Goal: Task Accomplishment & Management: Use online tool/utility

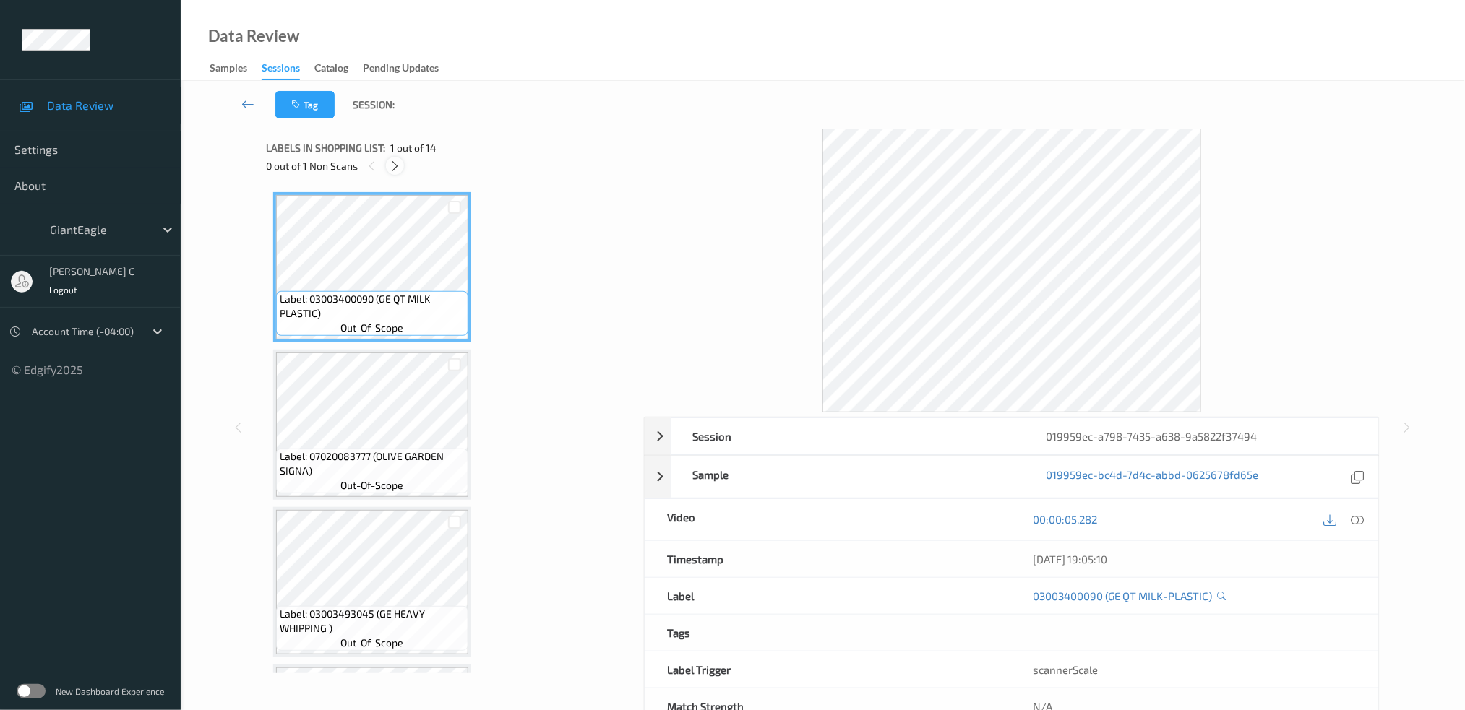
click at [395, 165] on icon at bounding box center [395, 166] width 12 height 13
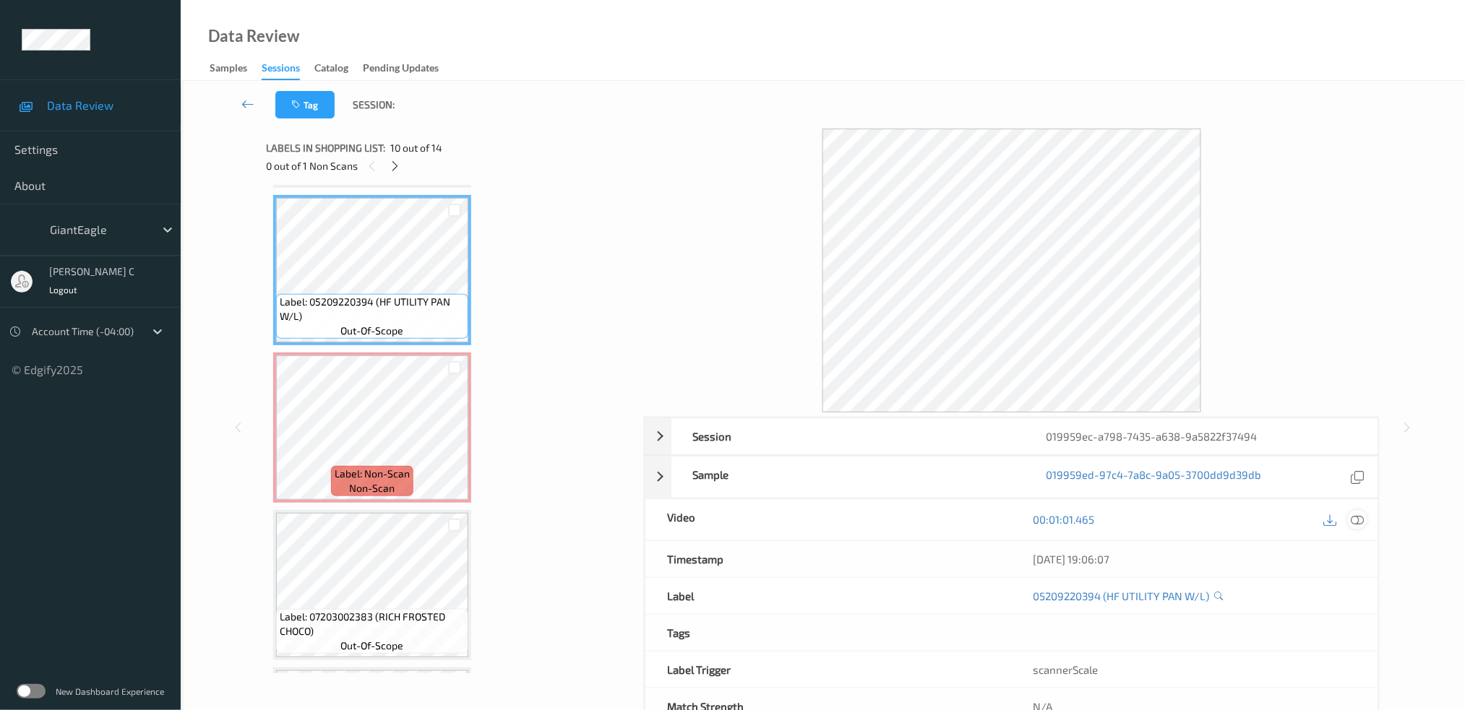
click at [1359, 519] on icon at bounding box center [1357, 519] width 13 height 13
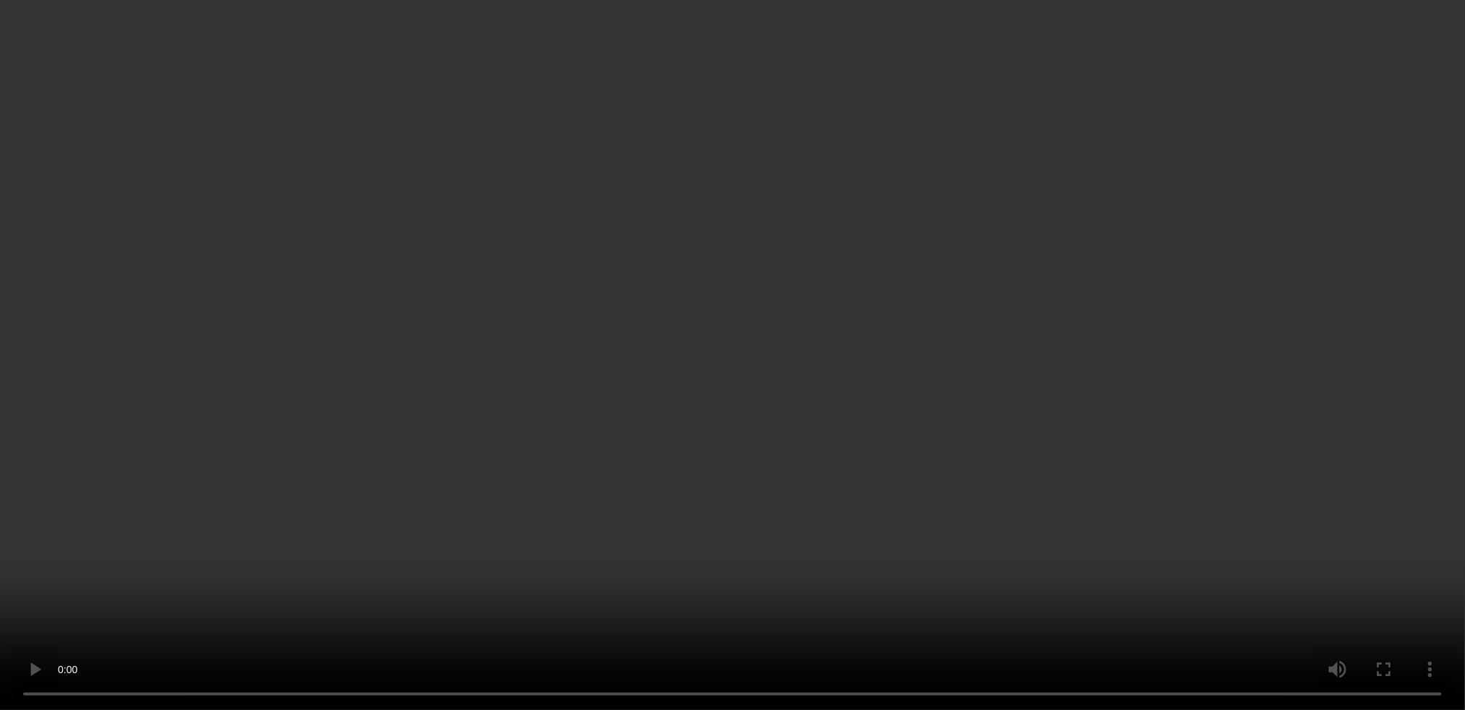
scroll to position [1319, 0]
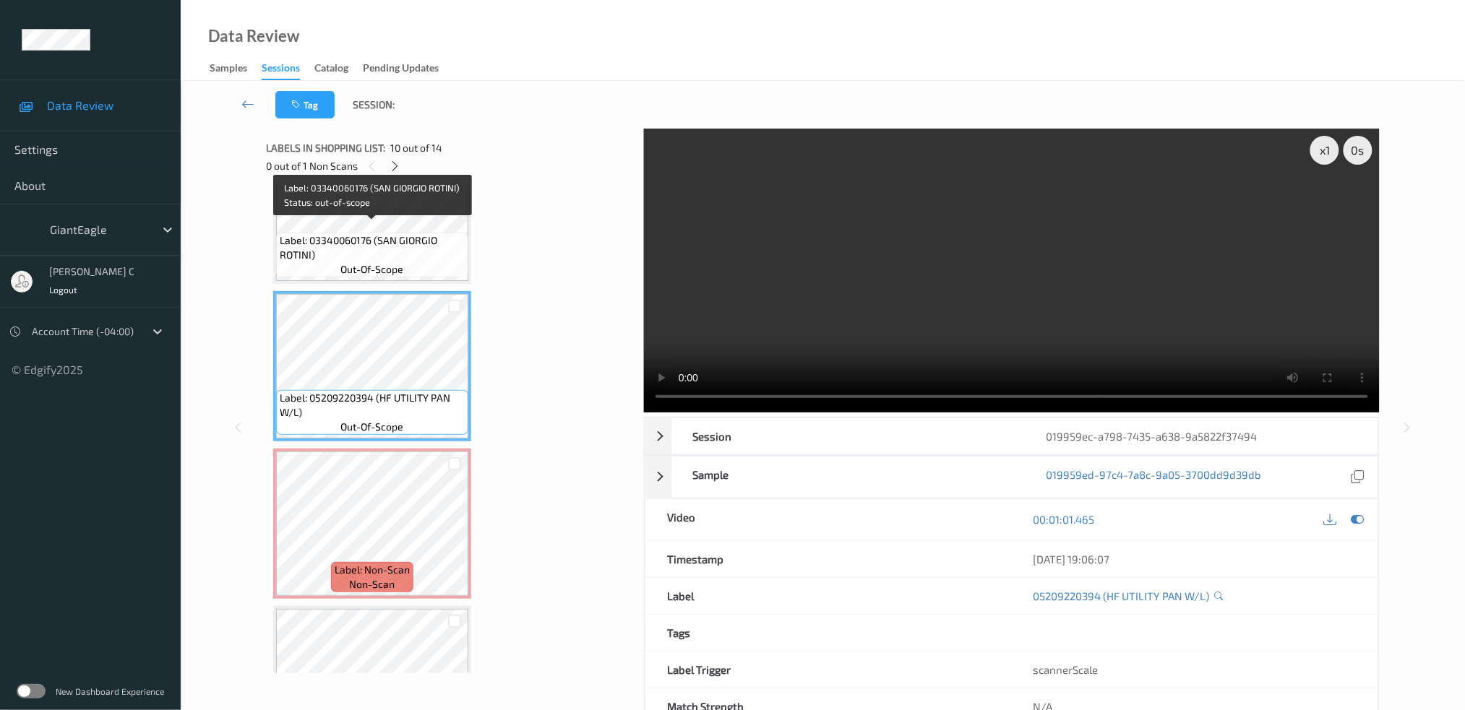
click at [387, 238] on span "Label: 03340060176 (SAN GIORGIO ROTINI)" at bounding box center [372, 247] width 185 height 29
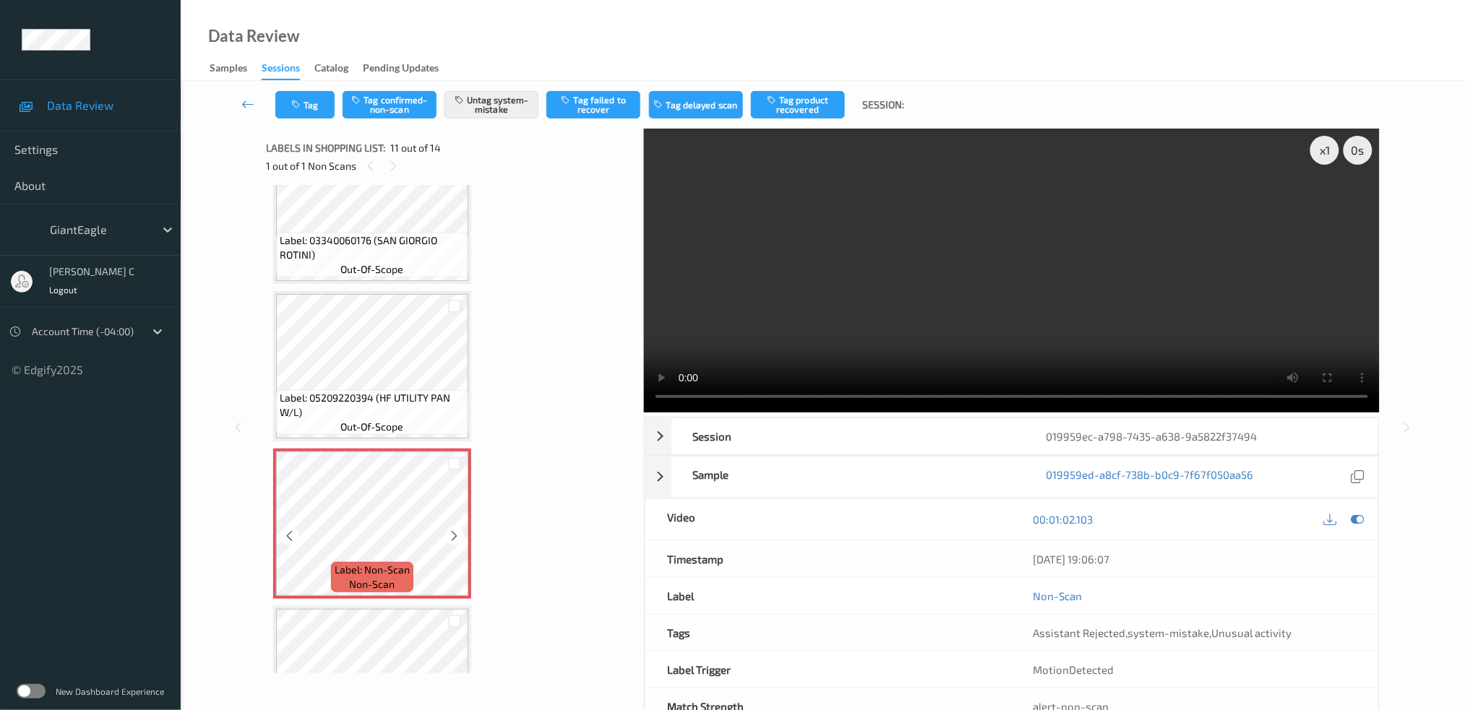
scroll to position [1415, 0]
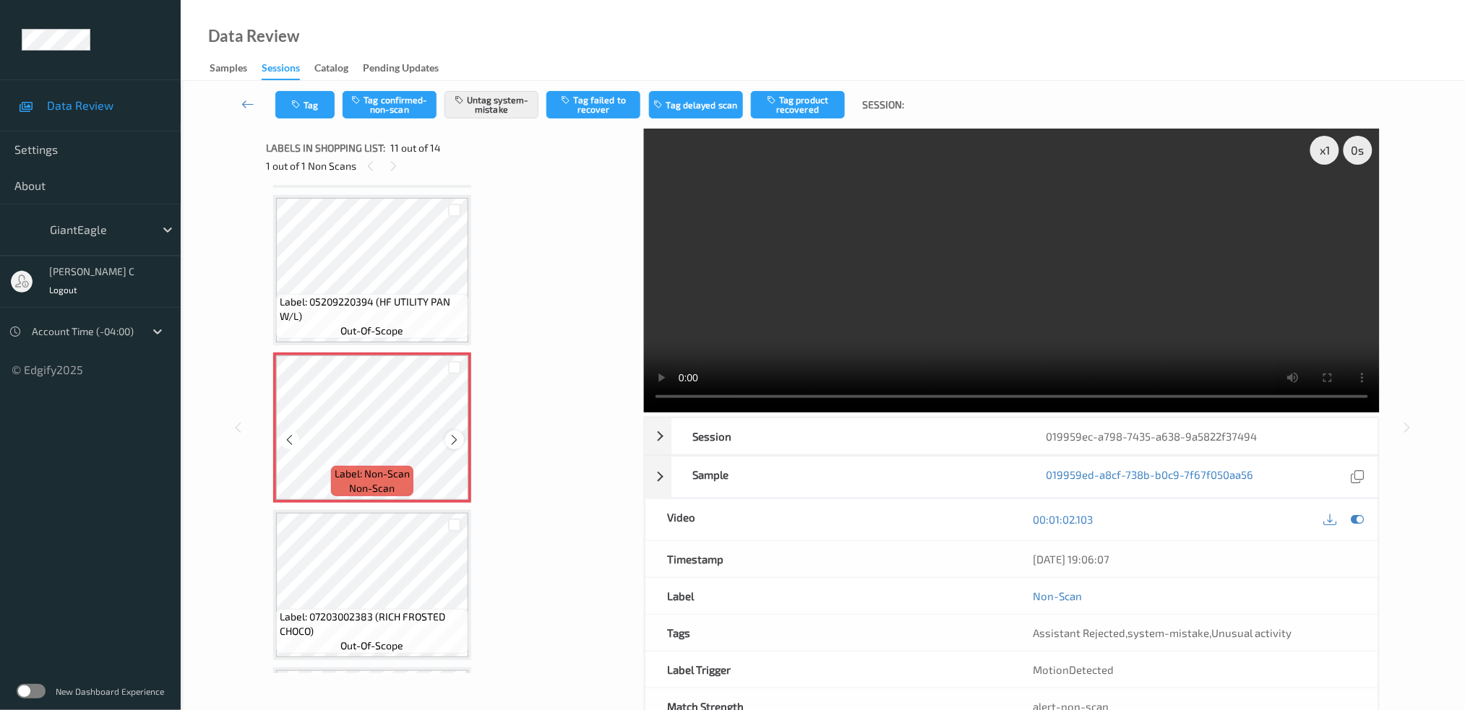
click at [453, 434] on icon at bounding box center [455, 440] width 12 height 13
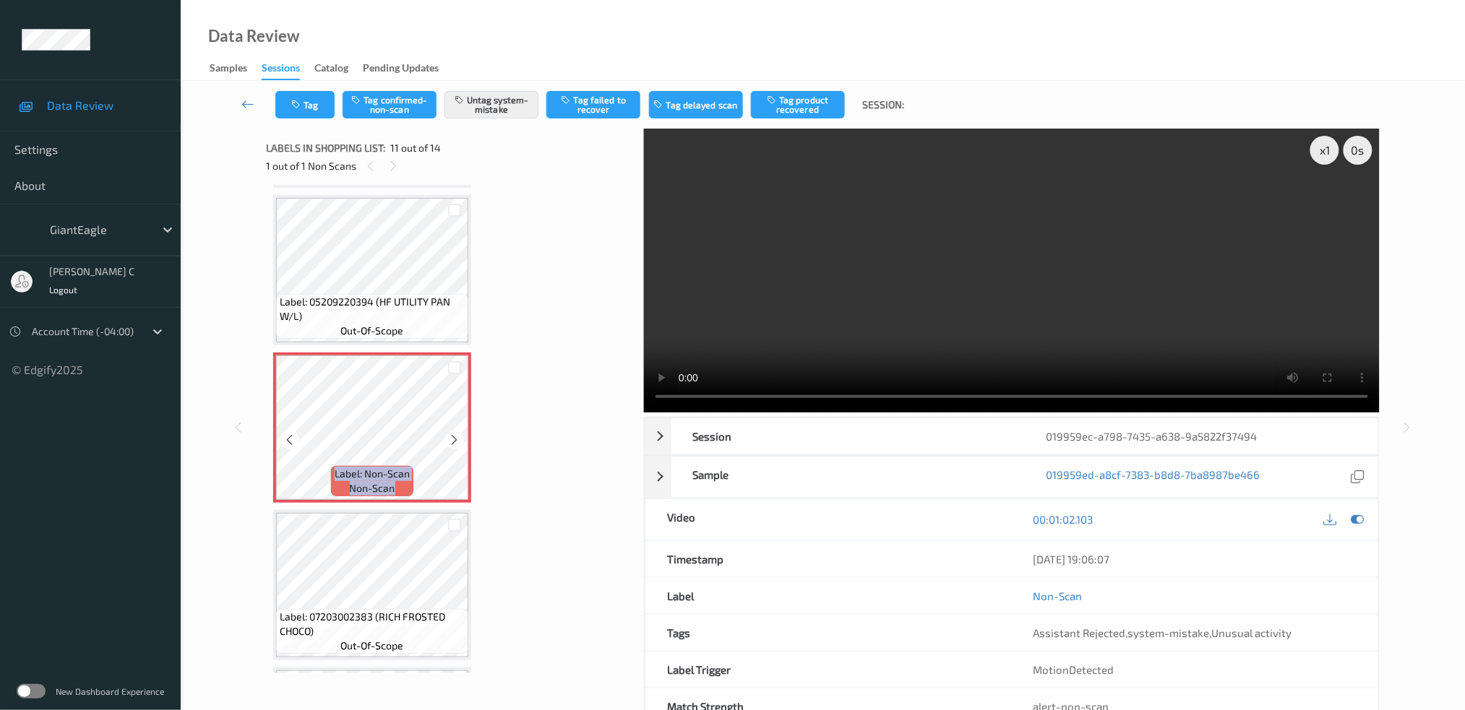
click at [453, 434] on icon at bounding box center [455, 440] width 12 height 13
